Goal: Task Accomplishment & Management: Use online tool/utility

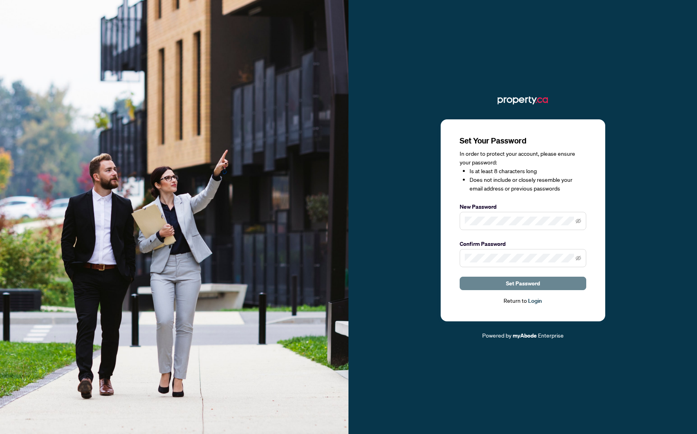
click at [529, 280] on span "Set Password" at bounding box center [523, 283] width 34 height 13
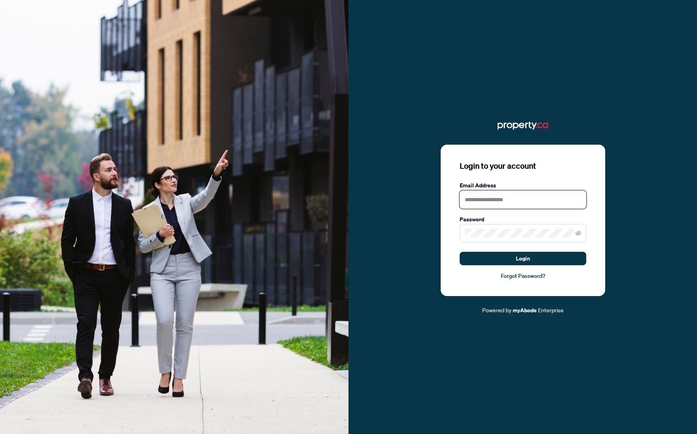
type input "**********"
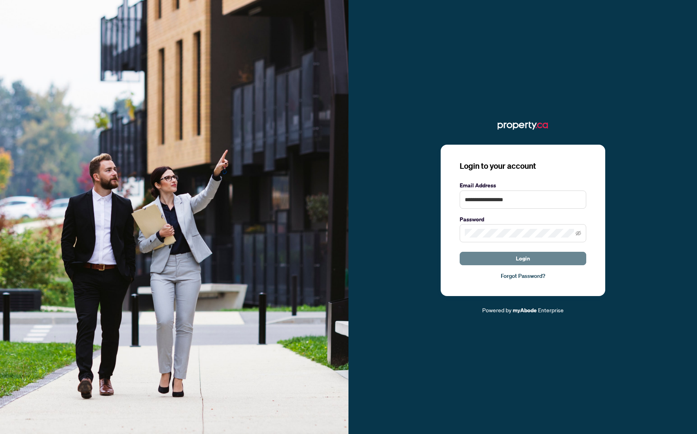
click at [534, 262] on button "Login" at bounding box center [523, 258] width 127 height 13
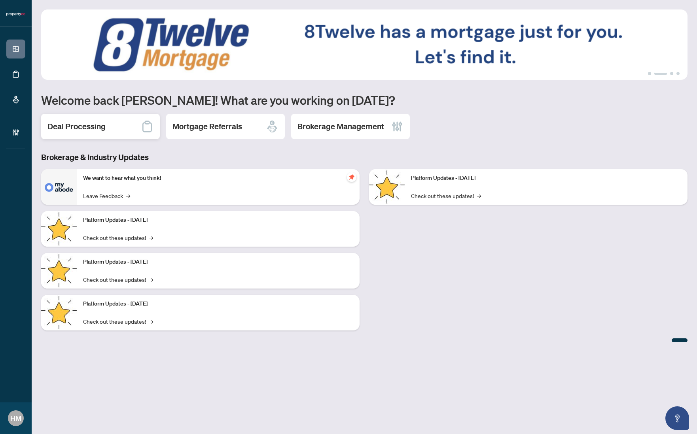
click at [92, 124] on h2 "Deal Processing" at bounding box center [76, 126] width 58 height 11
